Goal: Task Accomplishment & Management: Manage account settings

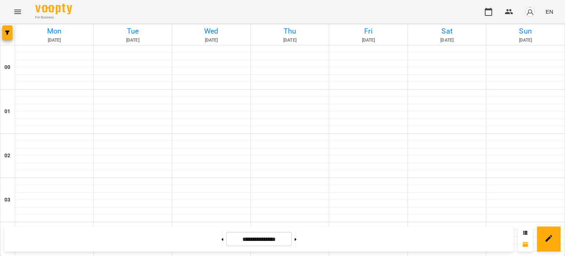
scroll to position [626, 0]
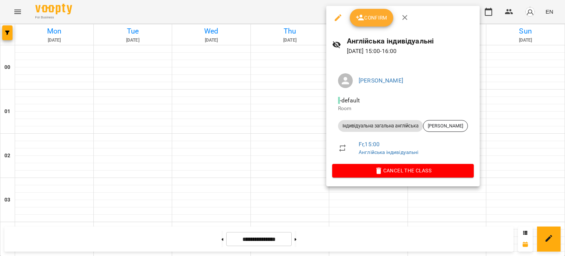
click at [368, 18] on span "Confirm" at bounding box center [372, 17] width 32 height 9
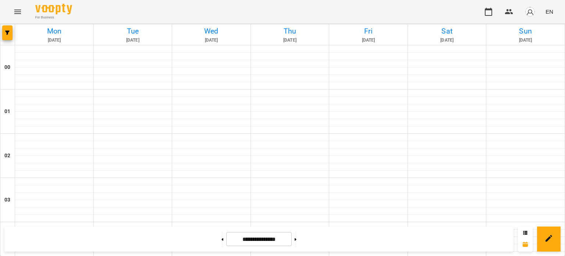
scroll to position [628, 0]
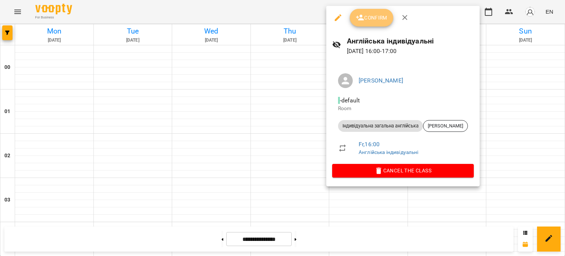
click at [376, 15] on span "Confirm" at bounding box center [372, 17] width 32 height 9
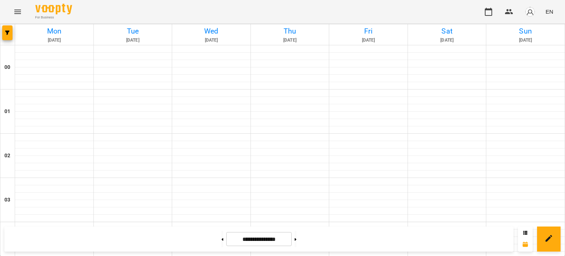
scroll to position [664, 0]
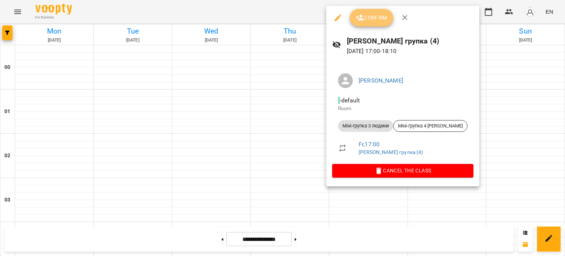
click at [352, 14] on button "Confirm" at bounding box center [371, 18] width 43 height 18
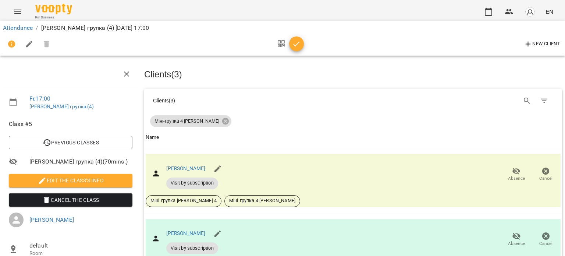
scroll to position [40, 0]
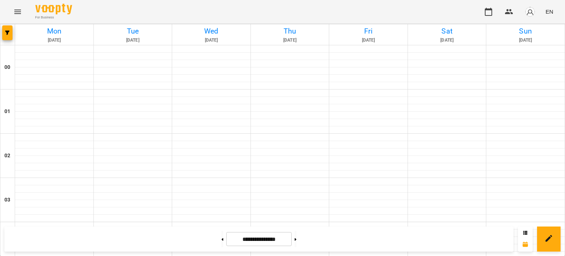
scroll to position [738, 0]
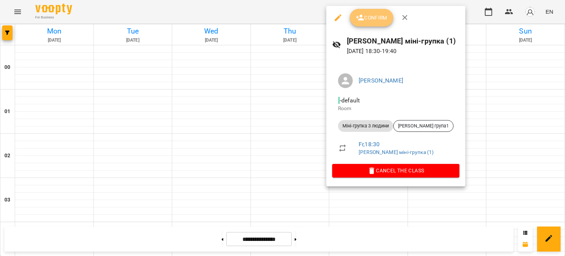
click at [372, 12] on button "Confirm" at bounding box center [371, 18] width 43 height 18
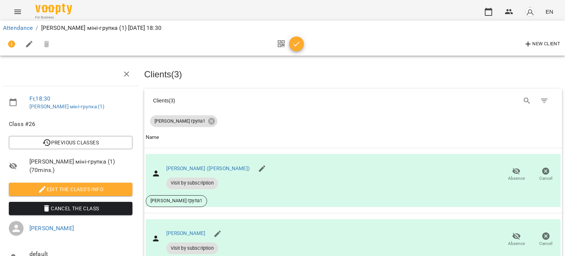
scroll to position [119, 0]
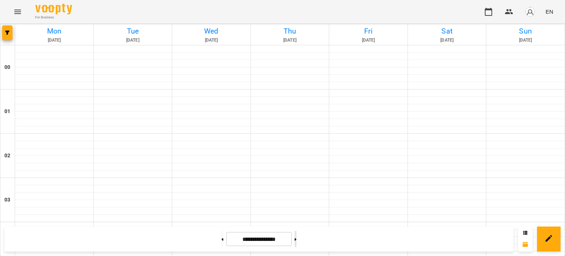
scroll to position [829, 0]
click at [297, 236] on button at bounding box center [296, 239] width 2 height 16
click at [222, 242] on button at bounding box center [223, 239] width 2 height 16
click at [222, 241] on button at bounding box center [223, 239] width 2 height 16
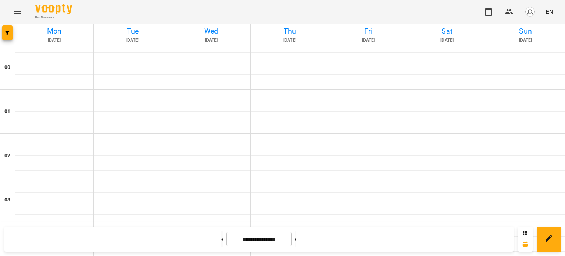
scroll to position [692, 0]
click at [222, 237] on button at bounding box center [223, 239] width 2 height 16
click at [297, 244] on button at bounding box center [296, 239] width 2 height 16
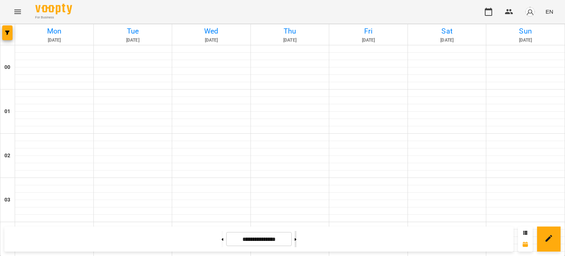
click at [297, 244] on button at bounding box center [296, 239] width 2 height 16
type input "**********"
